Goal: Information Seeking & Learning: Compare options

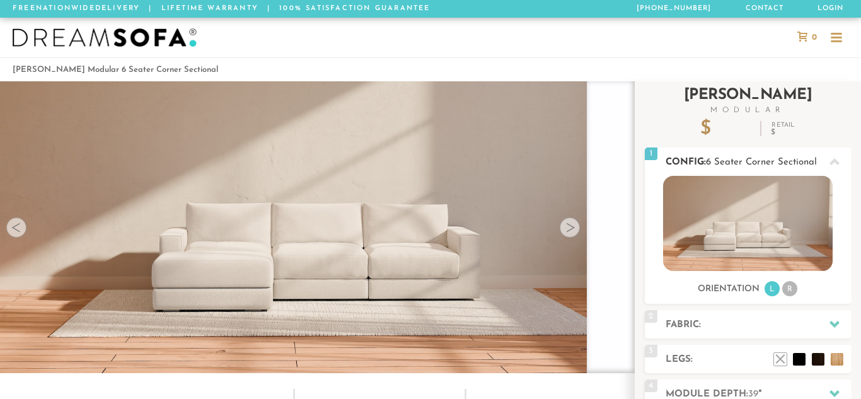
click at [784, 176] on img at bounding box center [747, 223] width 169 height 95
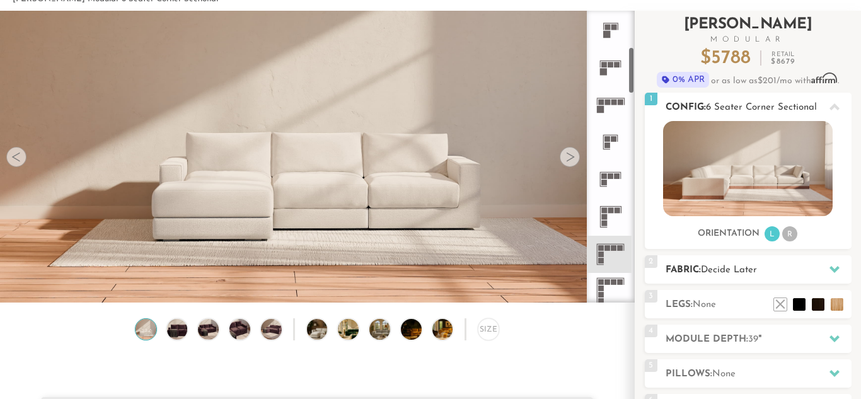
scroll to position [227, 0]
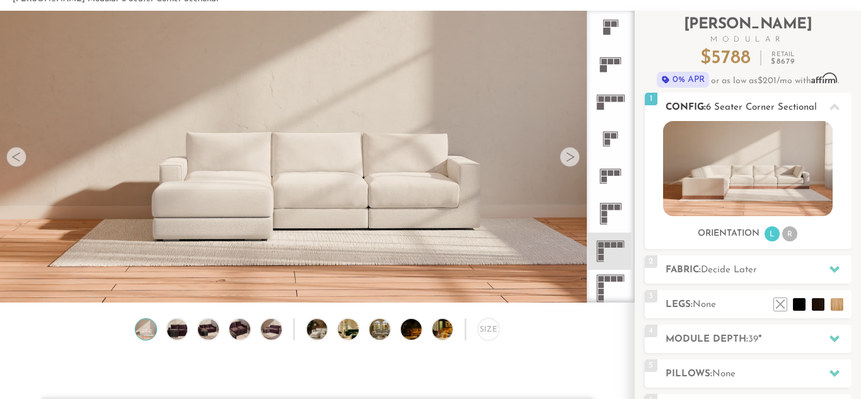
click at [605, 62] on rect at bounding box center [604, 62] width 6 height 6
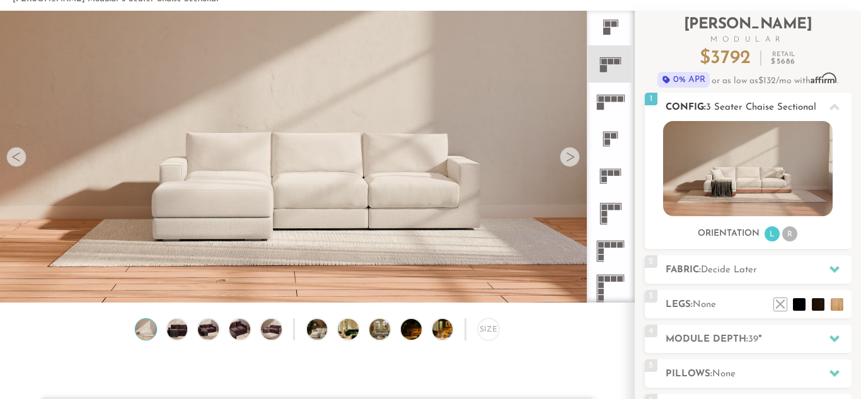
click at [790, 239] on li "R" at bounding box center [789, 233] width 15 height 15
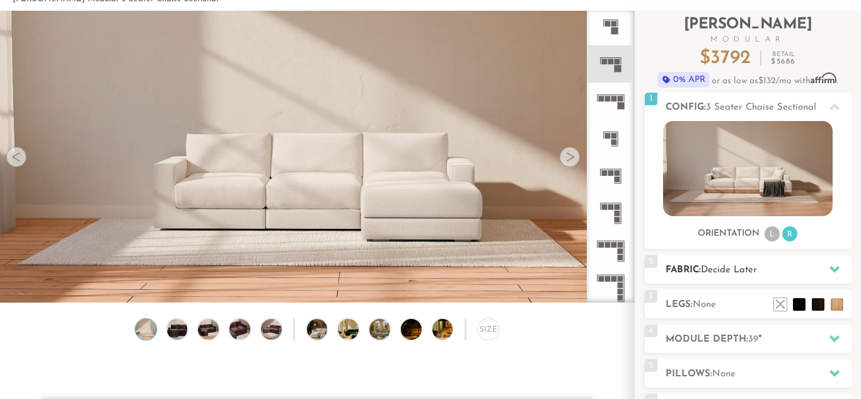
click at [832, 271] on icon at bounding box center [834, 269] width 10 height 7
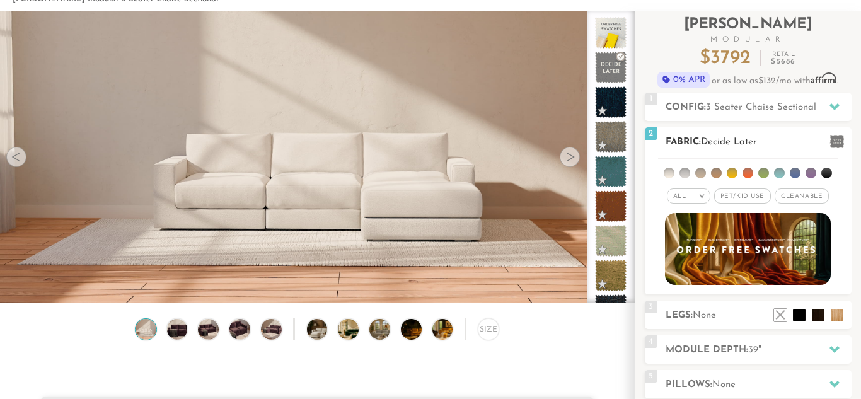
click at [796, 198] on span "Cleanable x" at bounding box center [801, 195] width 54 height 15
click at [780, 177] on li at bounding box center [779, 173] width 11 height 11
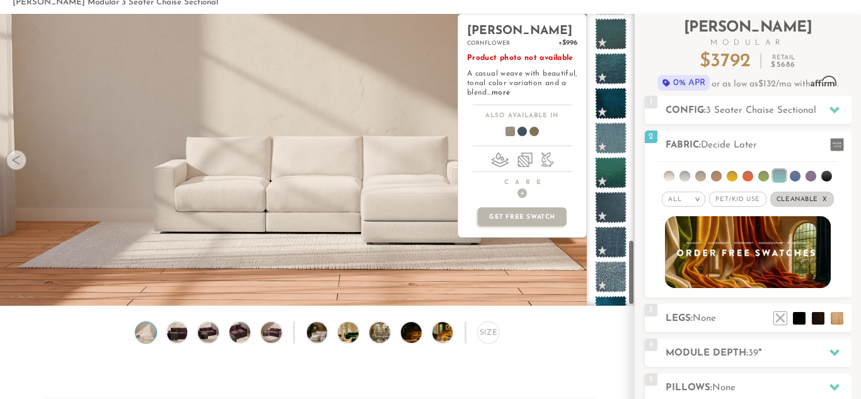
scroll to position [1000, 0]
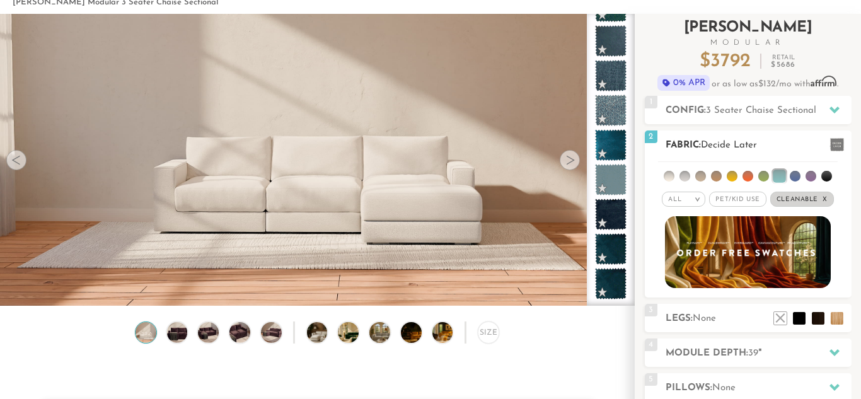
click at [716, 174] on li at bounding box center [716, 176] width 11 height 11
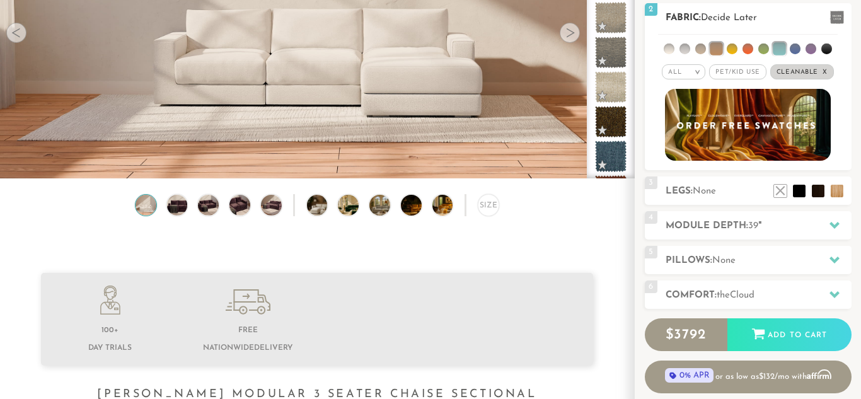
scroll to position [196, 0]
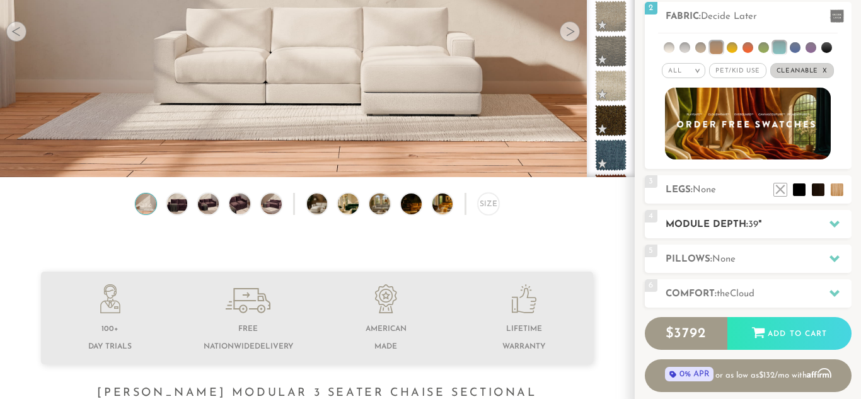
click at [833, 223] on icon at bounding box center [834, 224] width 10 height 10
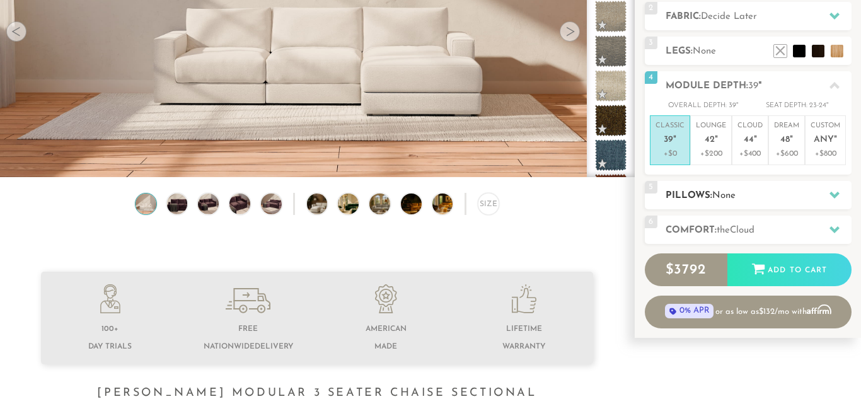
click at [838, 193] on div at bounding box center [834, 195] width 26 height 26
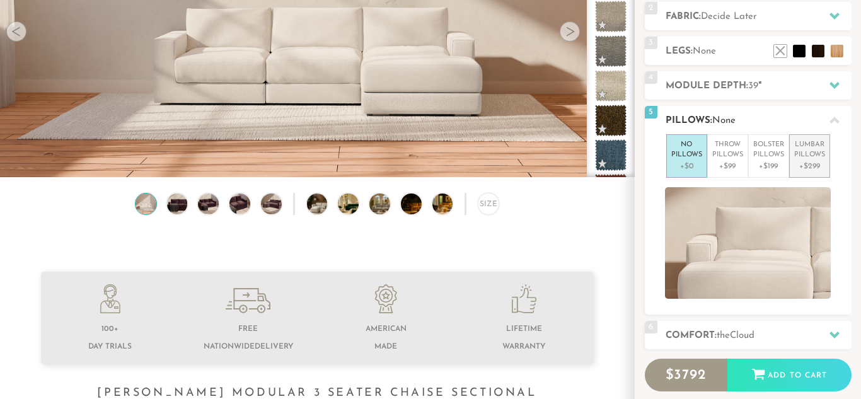
click at [814, 161] on p "+$299" at bounding box center [809, 166] width 31 height 11
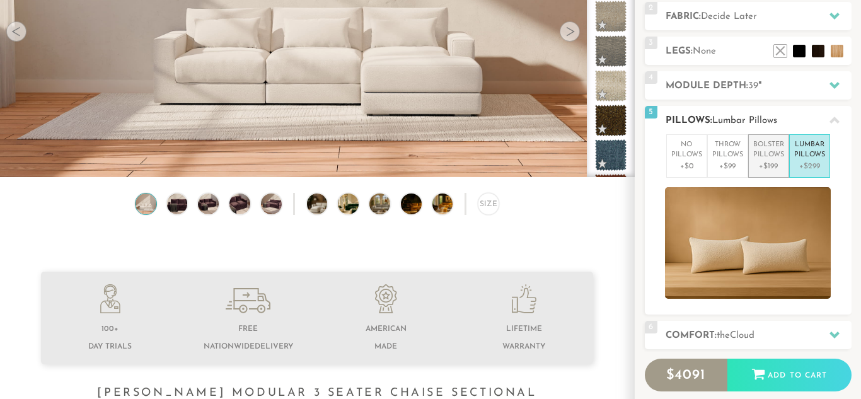
click at [766, 156] on p "Bolster Pillows" at bounding box center [768, 150] width 31 height 21
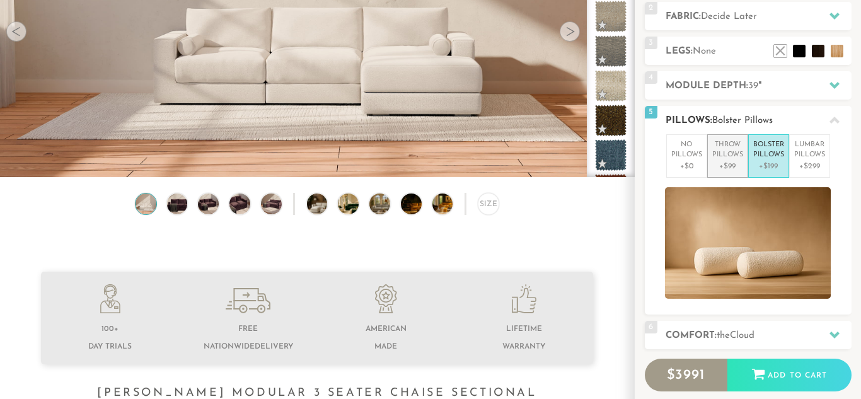
click at [723, 155] on p "Throw Pillows" at bounding box center [727, 150] width 31 height 21
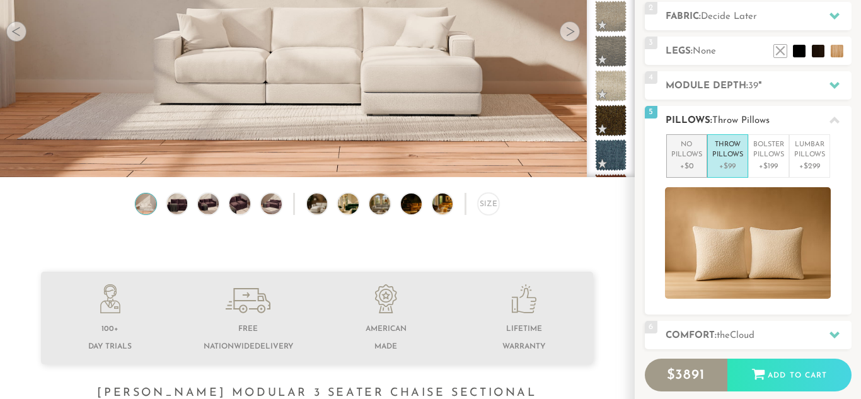
click at [685, 157] on p "No Pillows" at bounding box center [686, 150] width 31 height 21
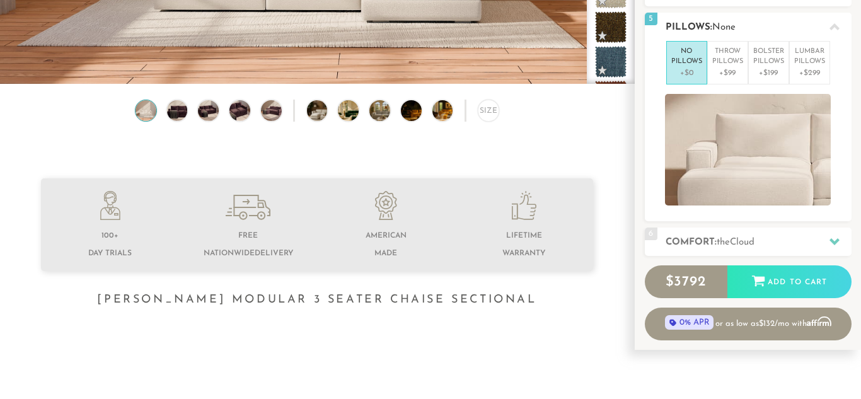
scroll to position [294, 0]
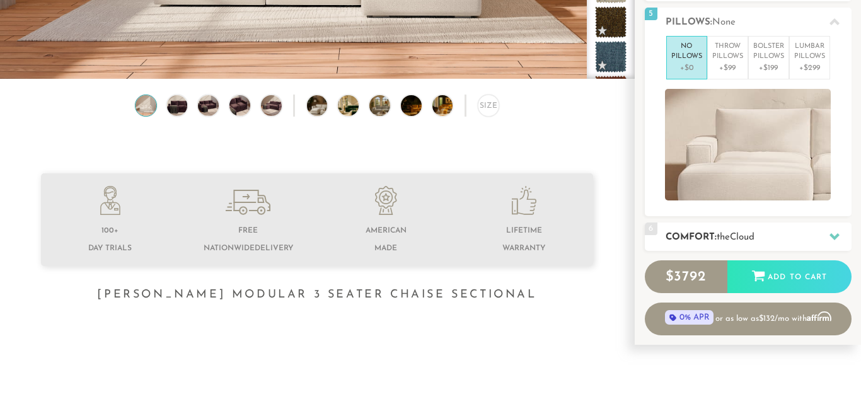
click at [835, 234] on icon at bounding box center [834, 236] width 10 height 10
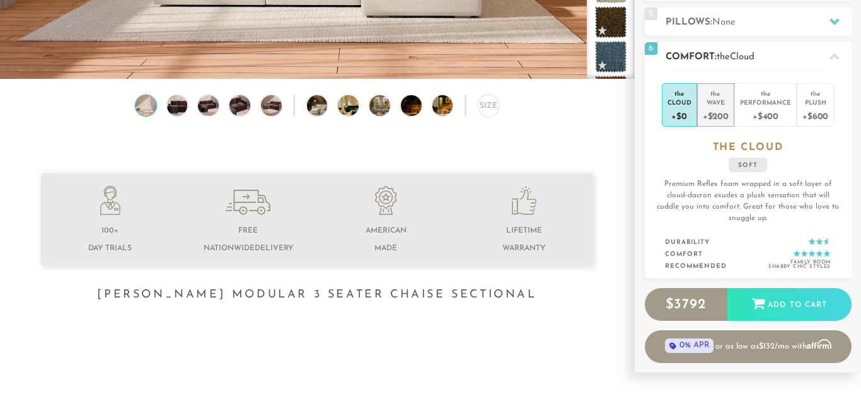
click at [718, 110] on div "+$200" at bounding box center [715, 115] width 26 height 18
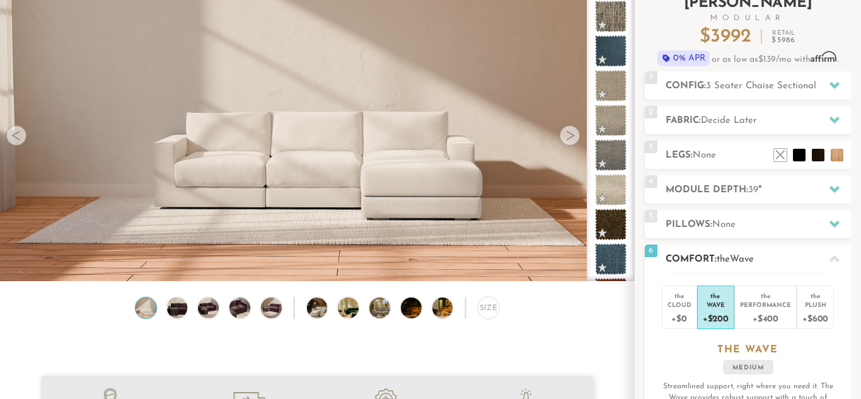
scroll to position [74, 0]
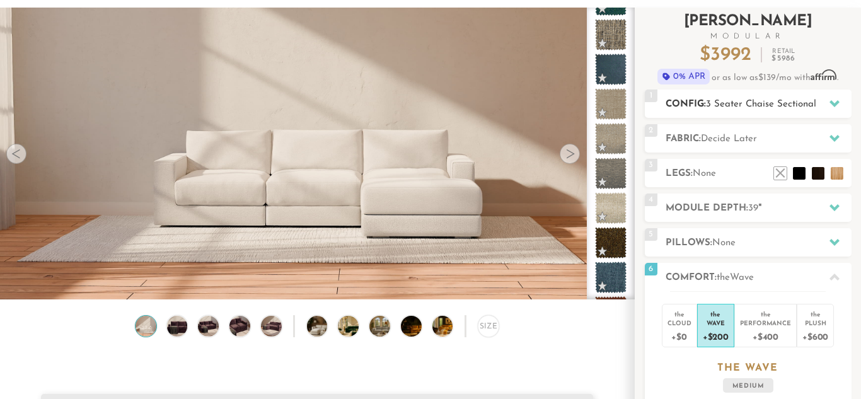
click at [835, 109] on div at bounding box center [834, 104] width 26 height 26
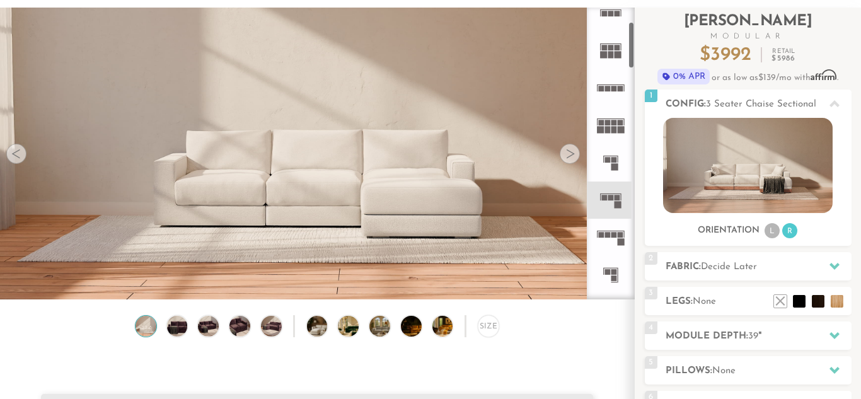
scroll to position [88, 0]
click at [608, 16] on rect at bounding box center [611, 14] width 6 height 6
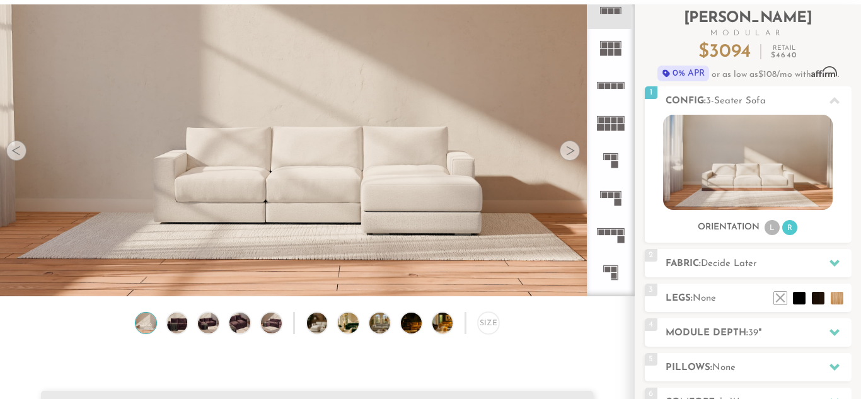
scroll to position [71, 0]
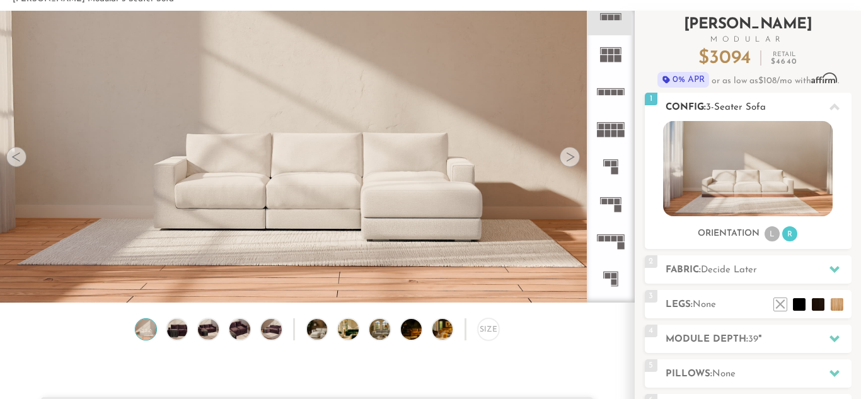
click at [756, 160] on img at bounding box center [747, 168] width 169 height 95
click at [605, 19] on rect at bounding box center [604, 17] width 6 height 6
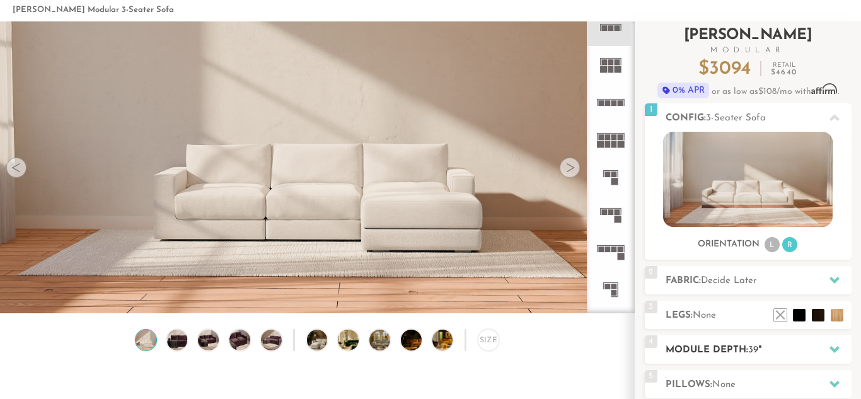
scroll to position [63, 0]
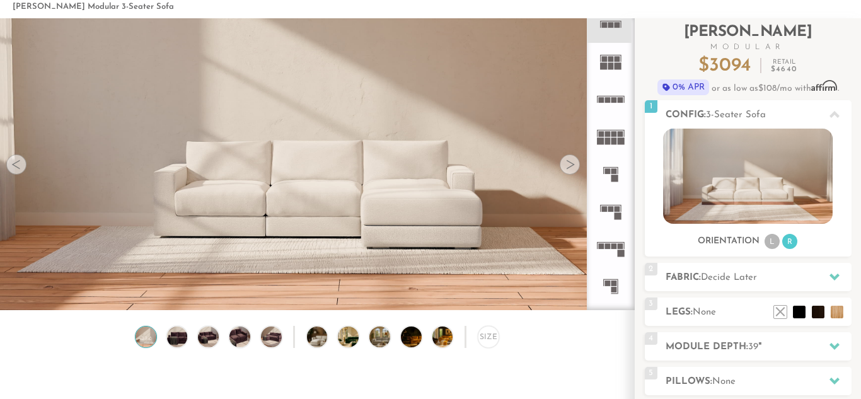
click at [566, 169] on div at bounding box center [569, 164] width 20 height 20
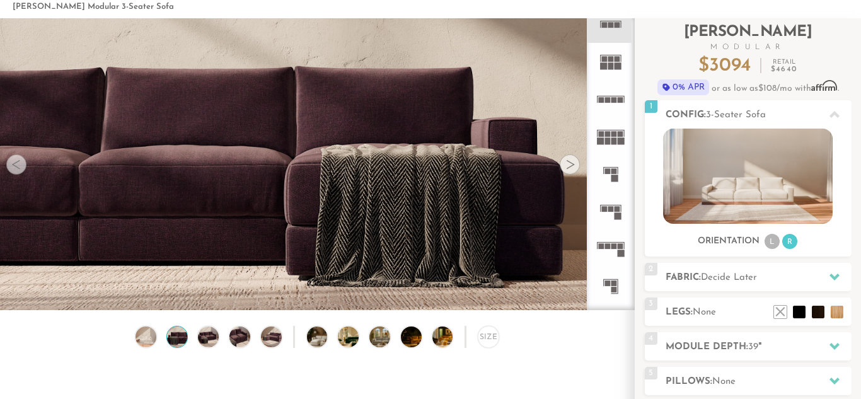
click at [568, 167] on div at bounding box center [569, 164] width 20 height 20
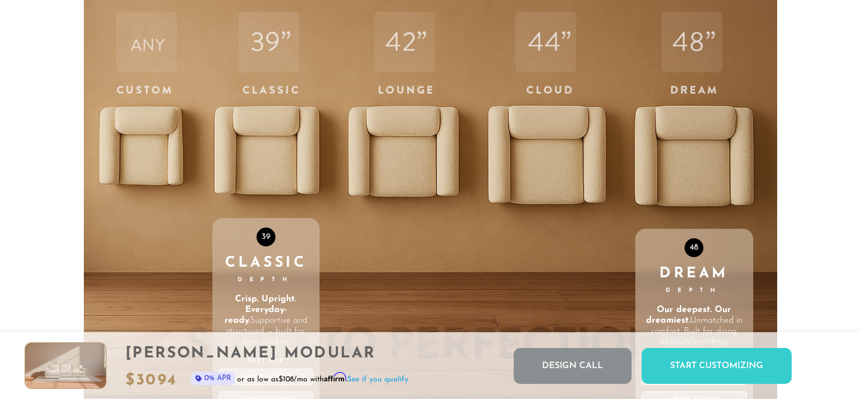
scroll to position [3989, 0]
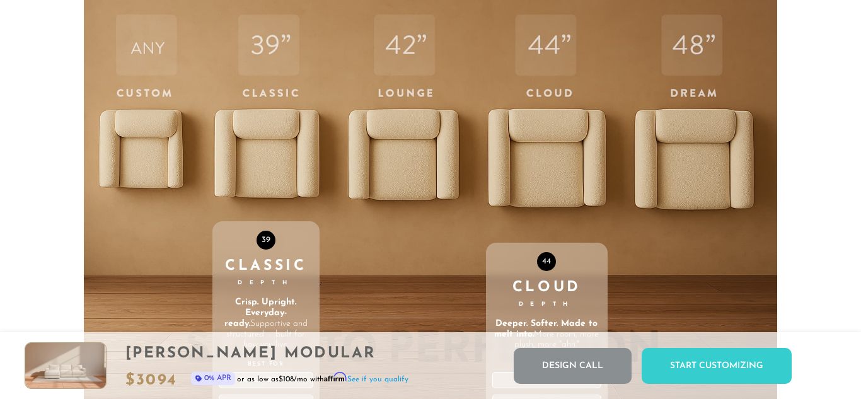
click at [552, 151] on div "44 Cloud Depth Deeper. Softer. Made to melt into. More room, more plush, more "…" at bounding box center [547, 258] width 122 height 535
click at [546, 280] on div "44 Cloud Depth Deeper. Softer. Made to melt into. More room, more plush, more "…" at bounding box center [547, 379] width 122 height 273
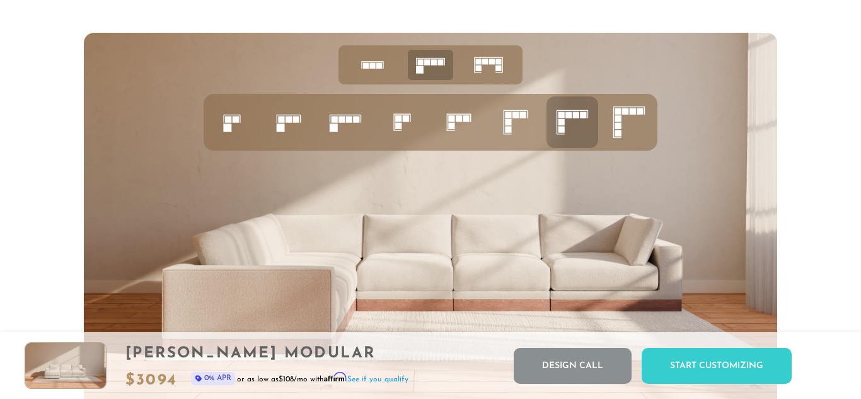
scroll to position [4691, 0]
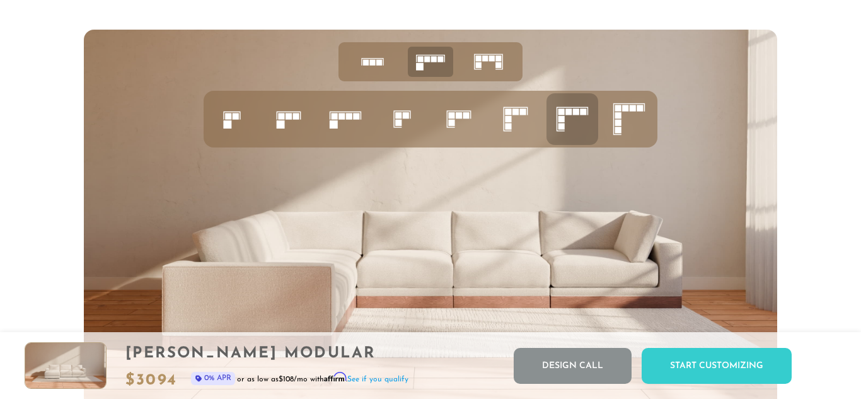
click at [379, 58] on icon at bounding box center [372, 61] width 39 height 39
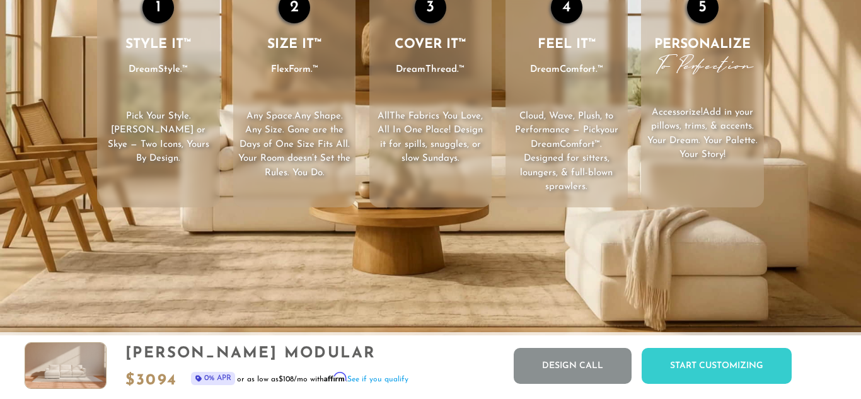
scroll to position [0, 0]
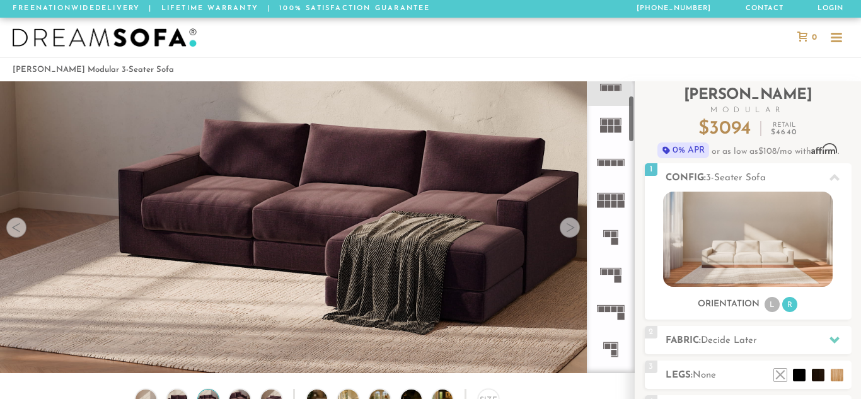
click at [610, 163] on icon at bounding box center [610, 162] width 37 height 37
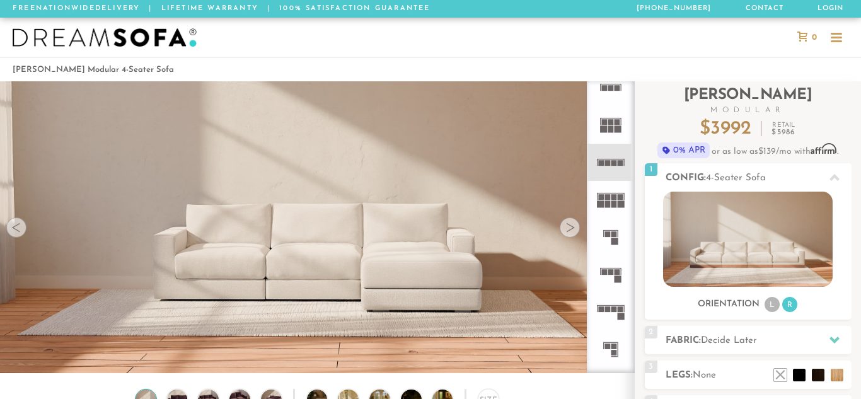
click at [609, 86] on rect at bounding box center [611, 88] width 6 height 6
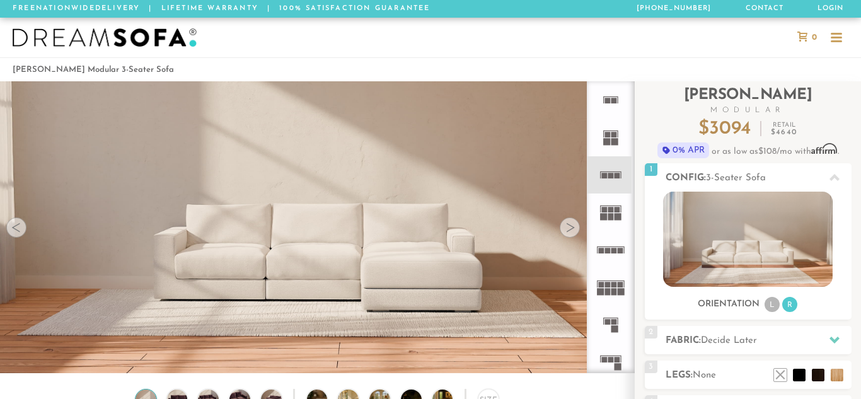
click at [610, 182] on icon at bounding box center [610, 174] width 37 height 37
click at [755, 241] on img at bounding box center [747, 239] width 169 height 95
click at [754, 242] on img at bounding box center [747, 239] width 169 height 95
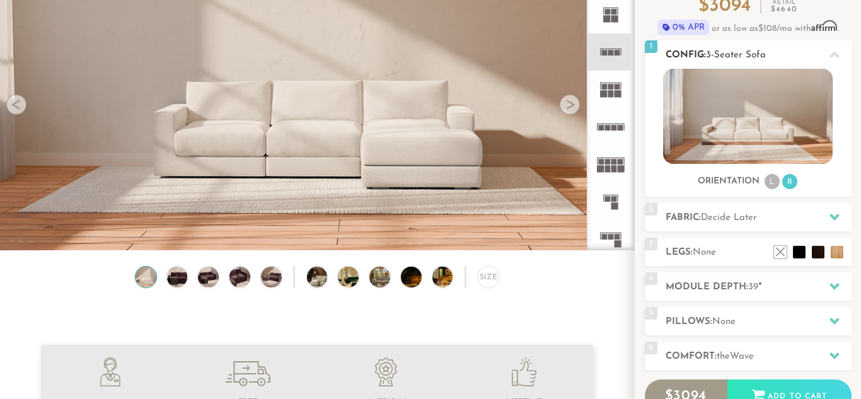
scroll to position [125, 0]
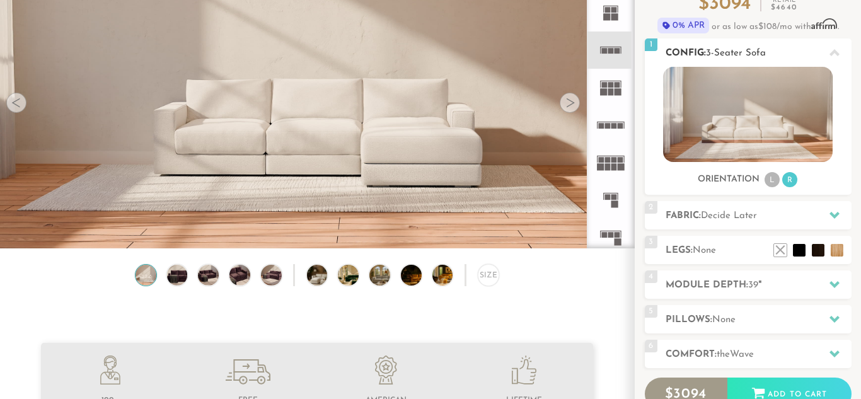
click at [782, 138] on img at bounding box center [747, 114] width 169 height 95
click at [833, 215] on icon at bounding box center [834, 215] width 10 height 7
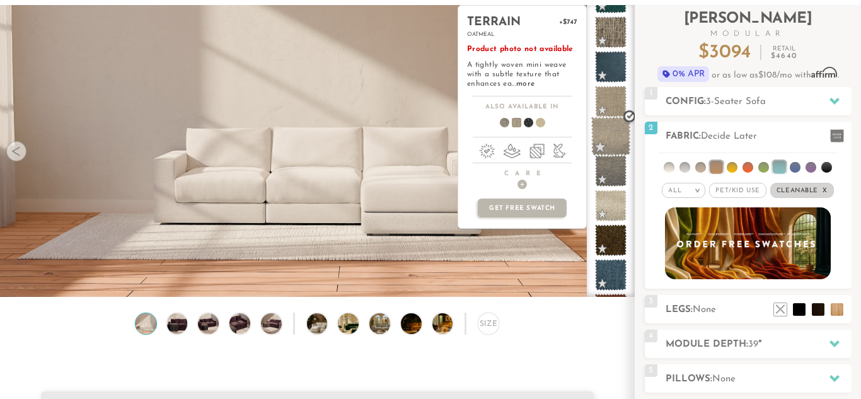
scroll to position [63, 0]
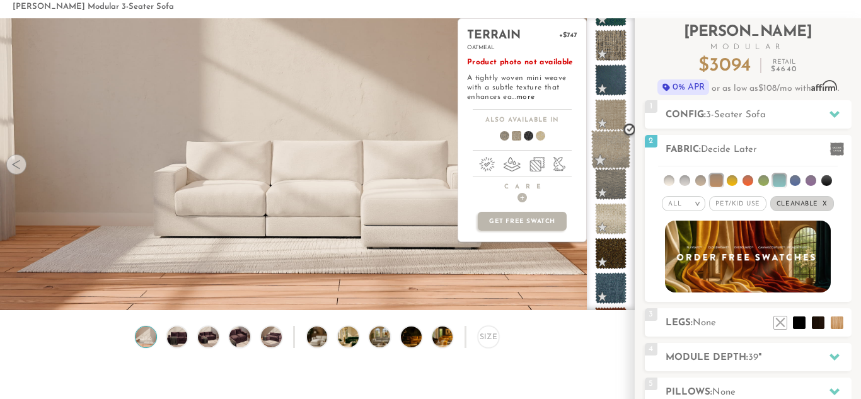
click at [607, 151] on span at bounding box center [611, 150] width 40 height 40
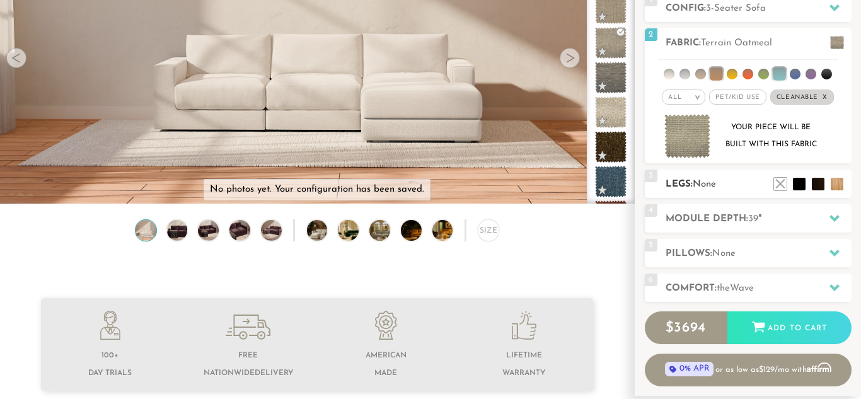
scroll to position [168, 0]
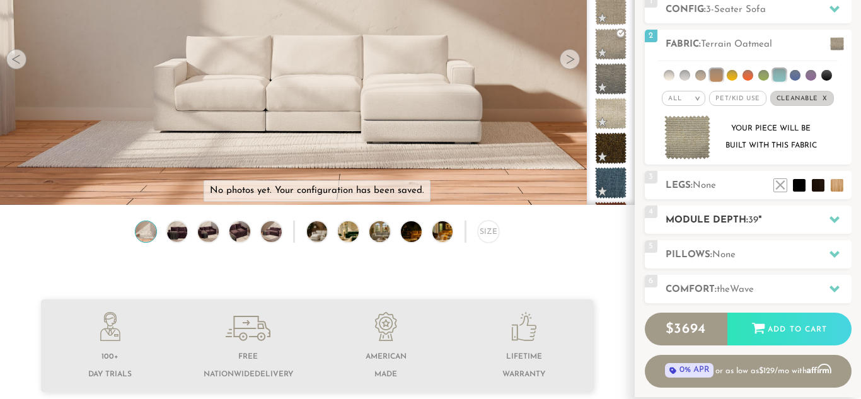
click at [835, 219] on icon at bounding box center [834, 219] width 10 height 7
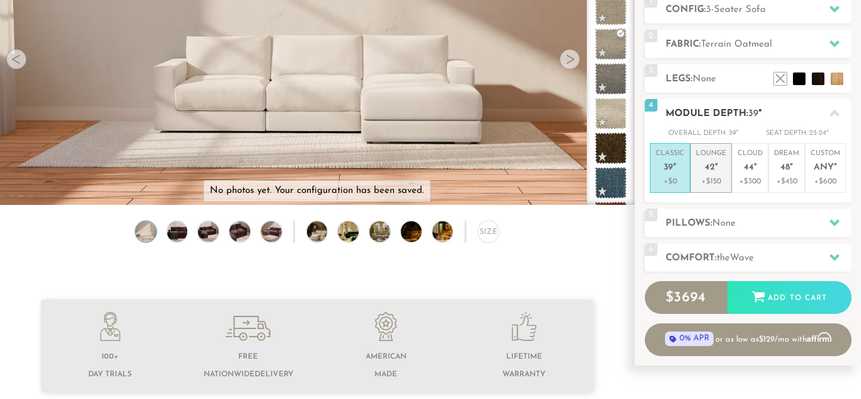
click at [714, 175] on p "Lounge 42 "" at bounding box center [710, 162] width 30 height 27
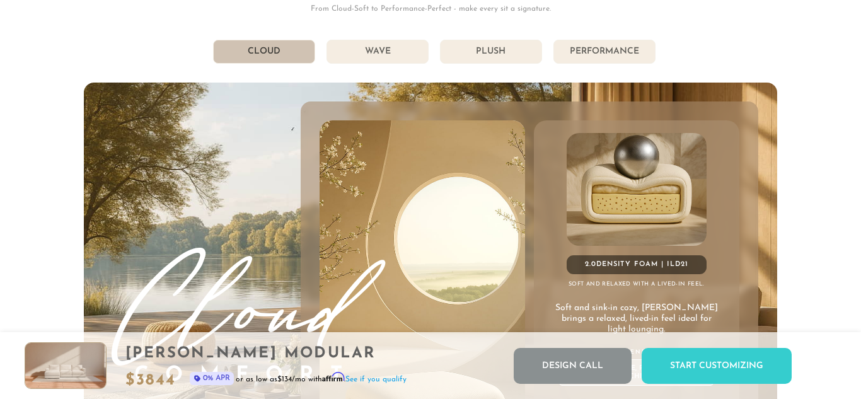
scroll to position [6615, 0]
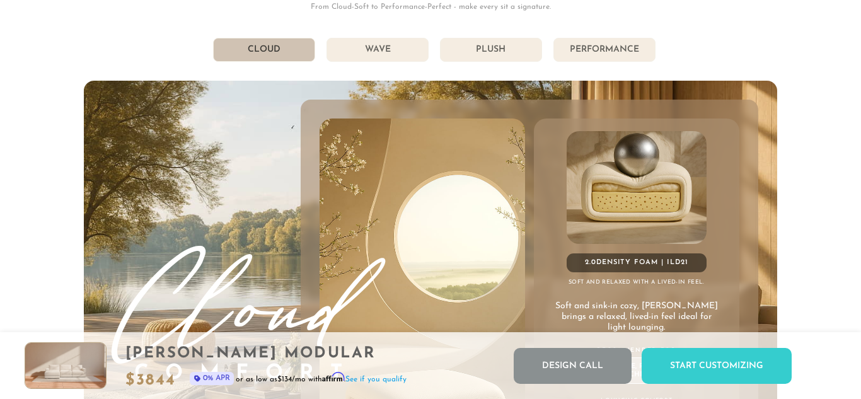
click at [380, 45] on li "Wave" at bounding box center [377, 50] width 102 height 24
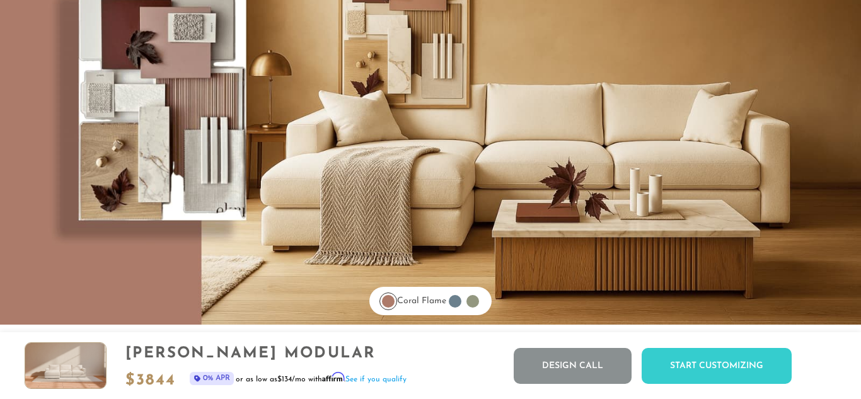
scroll to position [9912, 0]
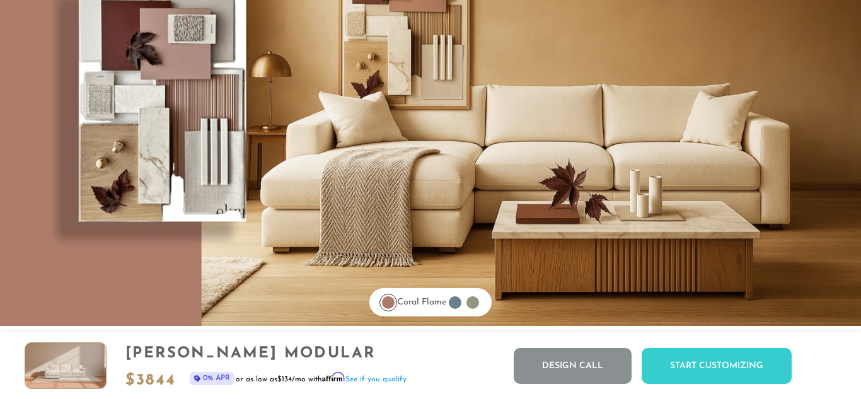
click at [461, 306] on div at bounding box center [455, 302] width 13 height 13
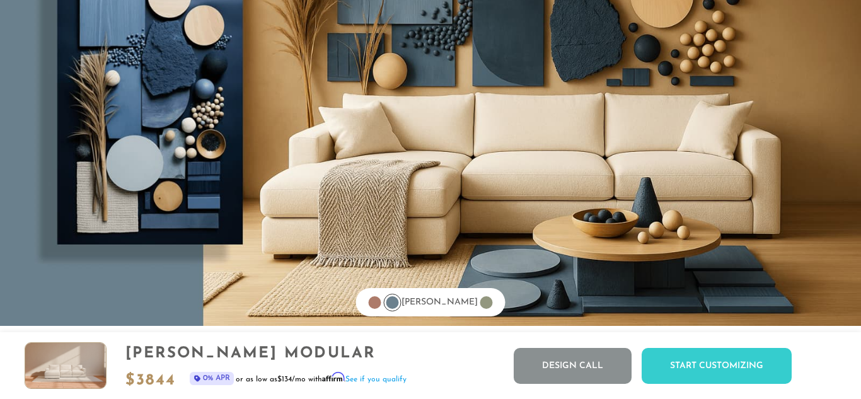
click at [381, 304] on div at bounding box center [375, 302] width 13 height 13
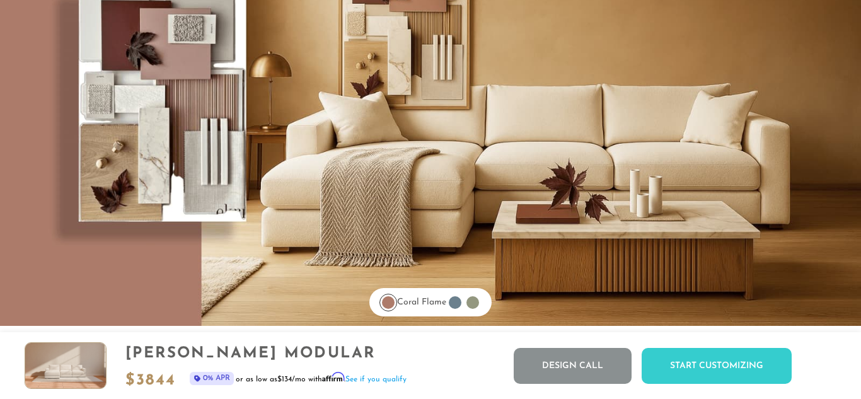
click at [479, 304] on div at bounding box center [472, 302] width 13 height 13
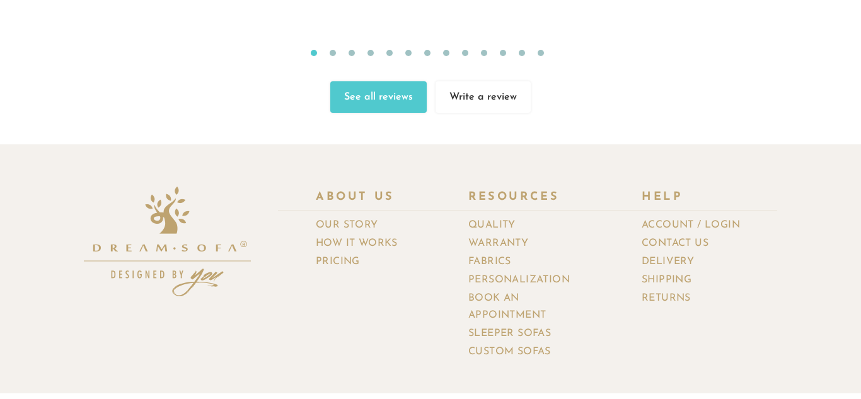
scroll to position [13375, 0]
click at [328, 215] on link "Our Story" at bounding box center [352, 224] width 72 height 18
